Goal: Task Accomplishment & Management: Use online tool/utility

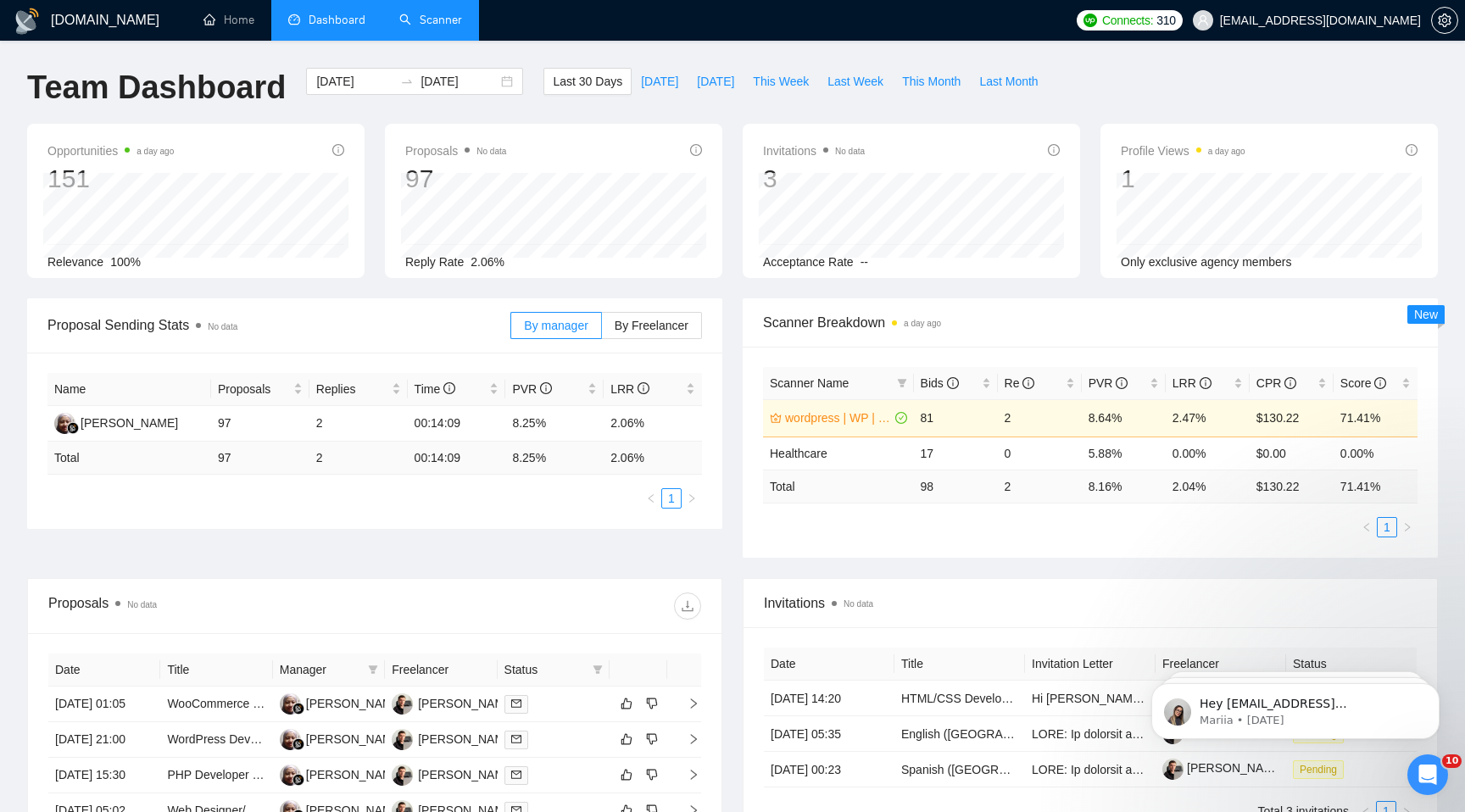
click at [437, 22] on link "Scanner" at bounding box center [431, 20] width 62 height 15
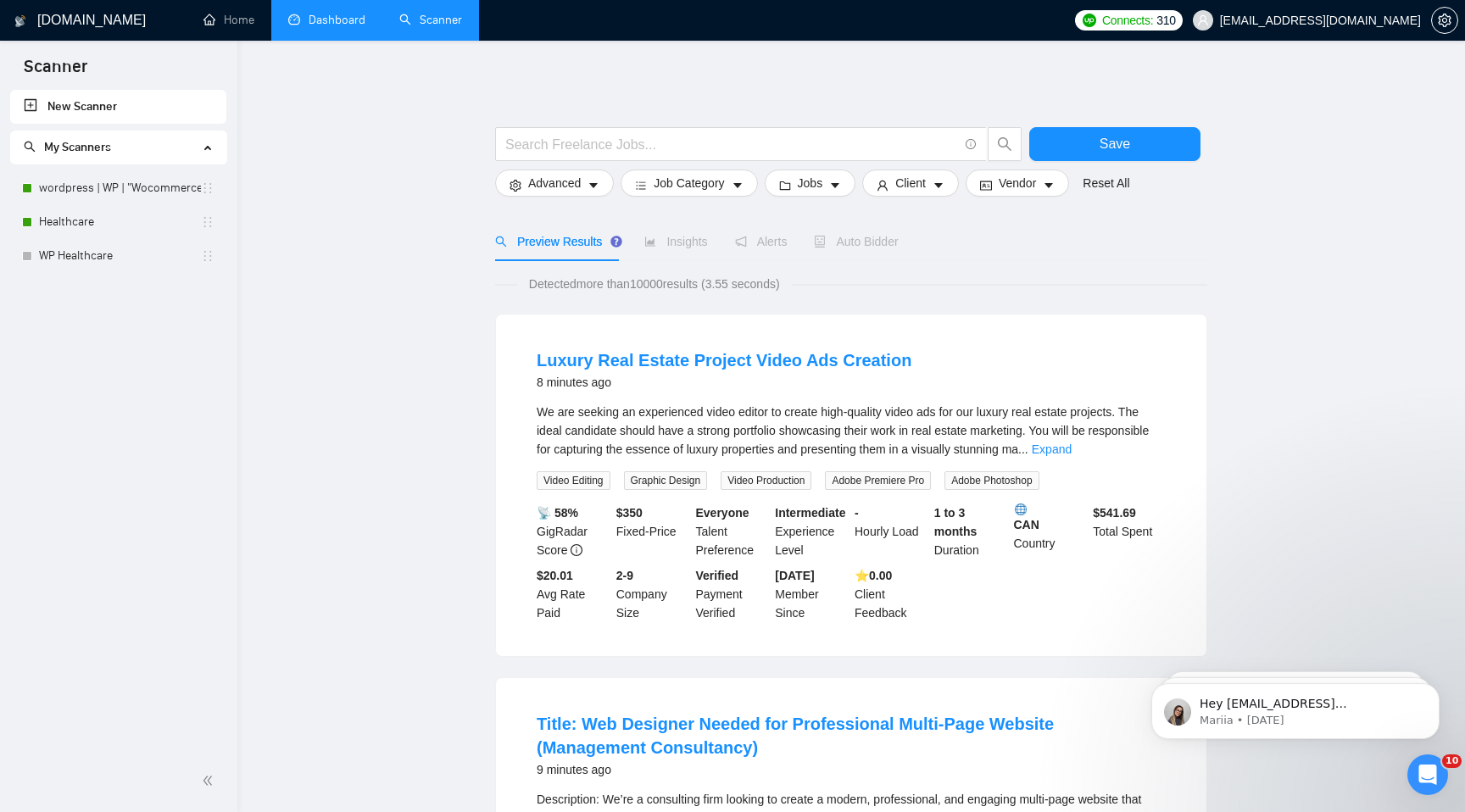
click at [344, 25] on link "Dashboard" at bounding box center [327, 20] width 77 height 15
